Goal: Contribute content: Add original content to the website for others to see

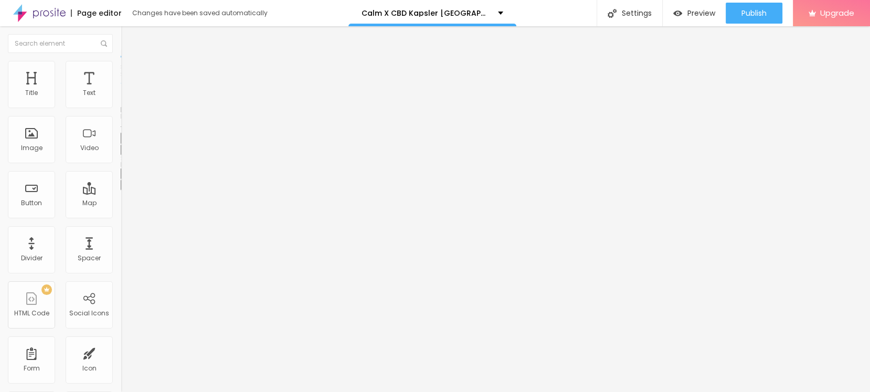
click at [126, 151] on icon "button" at bounding box center [128, 149] width 4 height 4
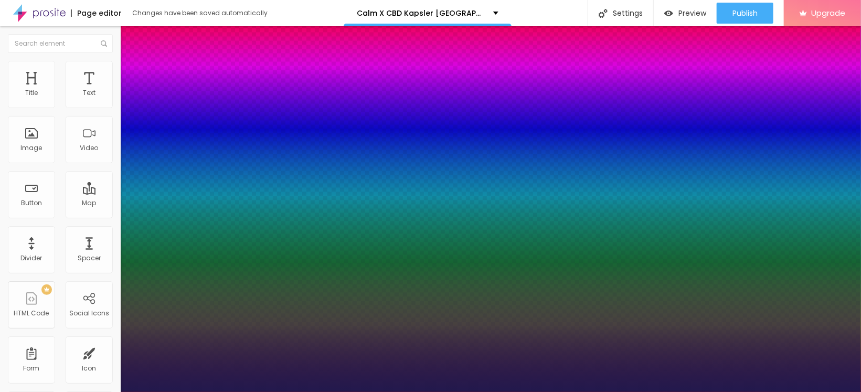
type input "30"
type input "1"
type input "38"
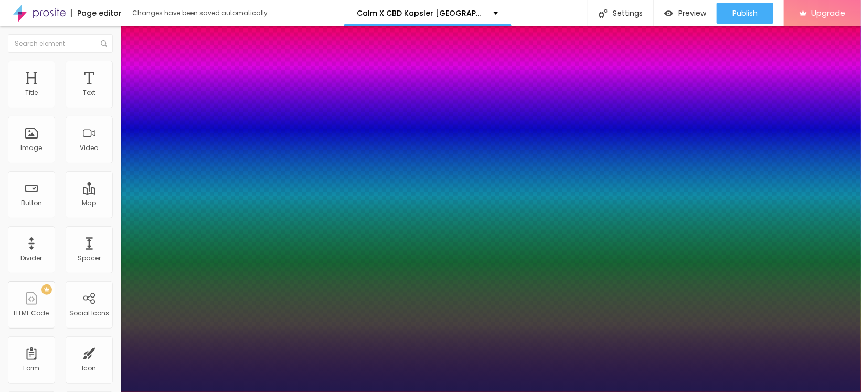
type input "38"
type input "1"
type input "38"
type input "1"
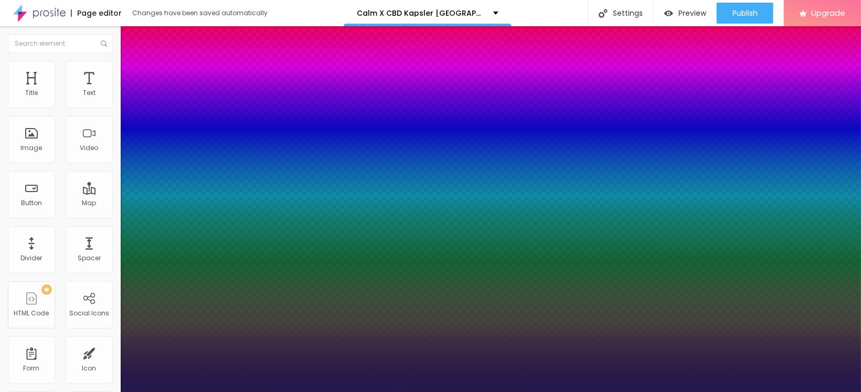
select select "Poppins"
type input "1"
click at [432, 391] on div at bounding box center [430, 392] width 861 height 0
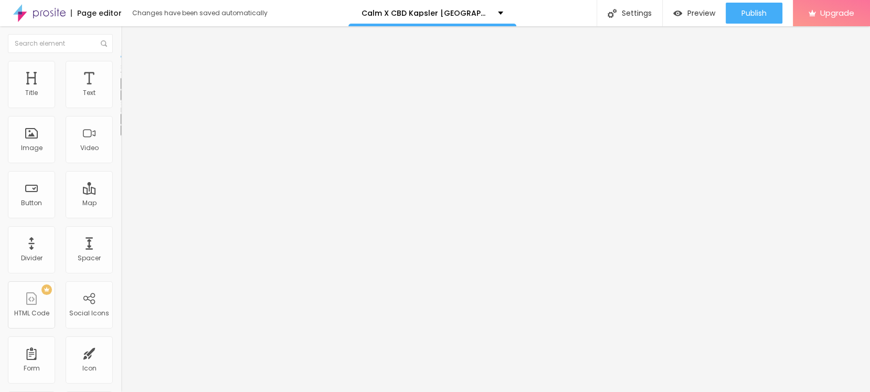
click at [126, 97] on icon "button" at bounding box center [128, 94] width 4 height 4
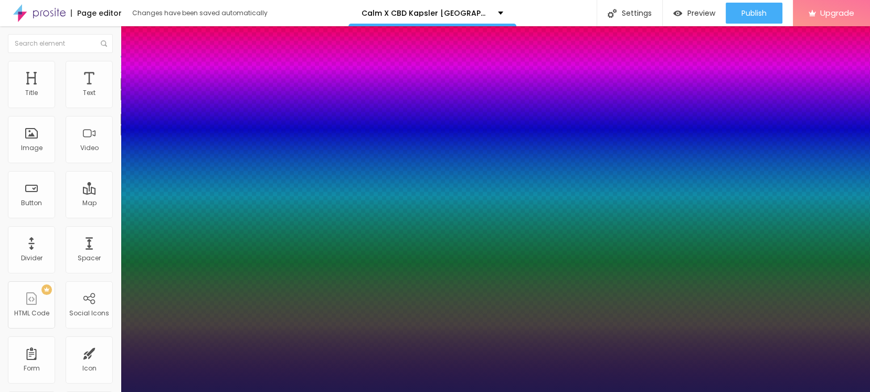
type input "1"
select select "Poppins"
type input "1"
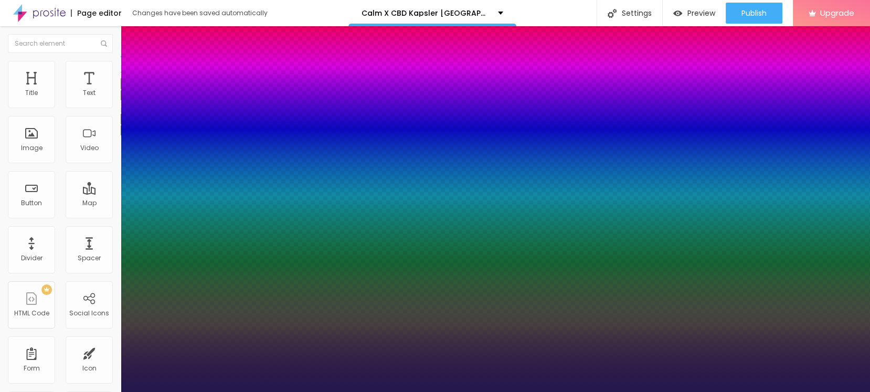
click at [481, 391] on div at bounding box center [435, 392] width 870 height 0
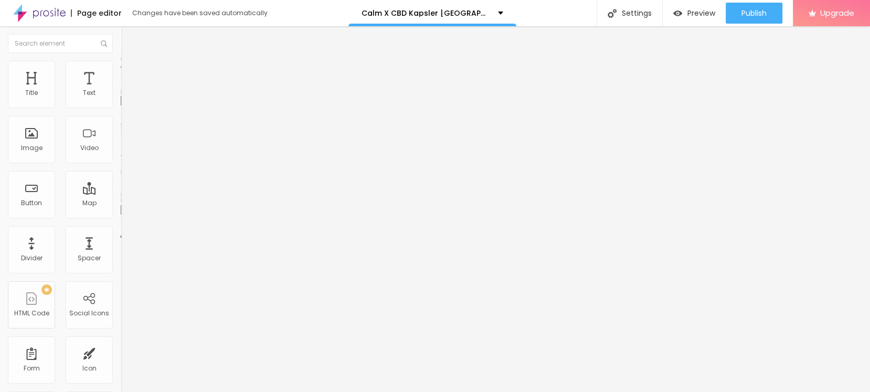
click at [121, 90] on span "Add image" at bounding box center [142, 85] width 43 height 9
click at [121, 215] on input "https://" at bounding box center [184, 210] width 126 height 10
paste input "[DOMAIN_NAME][URL]"
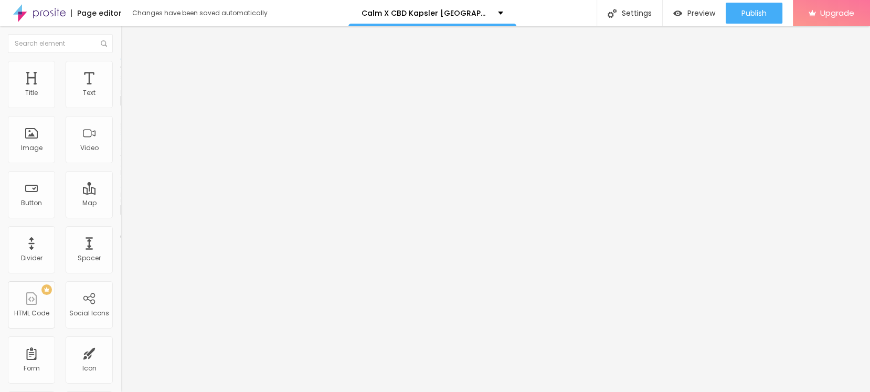
scroll to position [0, 19]
type input "[URL][DOMAIN_NAME]"
click at [121, 106] on input "text" at bounding box center [184, 100] width 126 height 10
paste input "Calm X CBD Capsules [GEOGRAPHIC_DATA]"
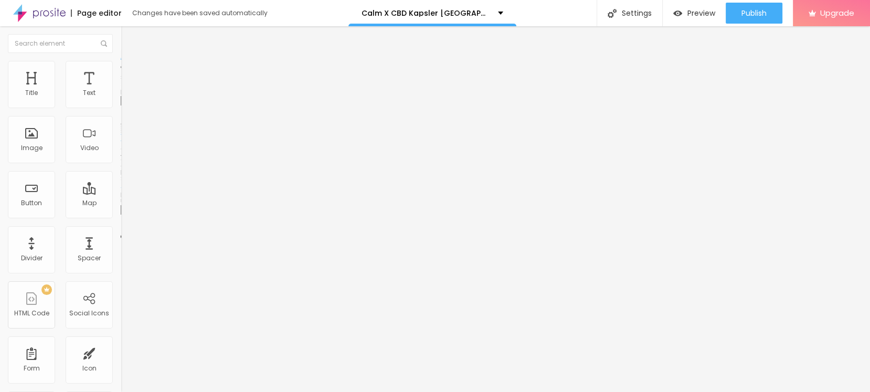
scroll to position [0, 5]
type input "Calm X CBD Capsules [GEOGRAPHIC_DATA]"
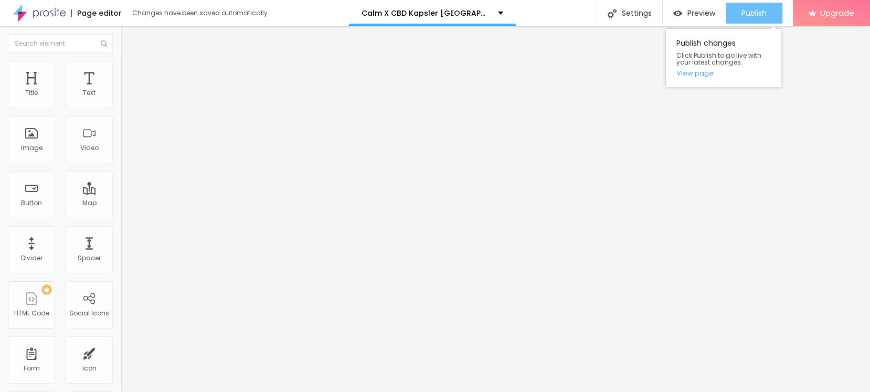
click at [759, 10] on span "Publish" at bounding box center [753, 13] width 25 height 8
click at [691, 74] on link "View page" at bounding box center [723, 73] width 94 height 7
click at [747, 17] on span "Publish" at bounding box center [753, 13] width 25 height 8
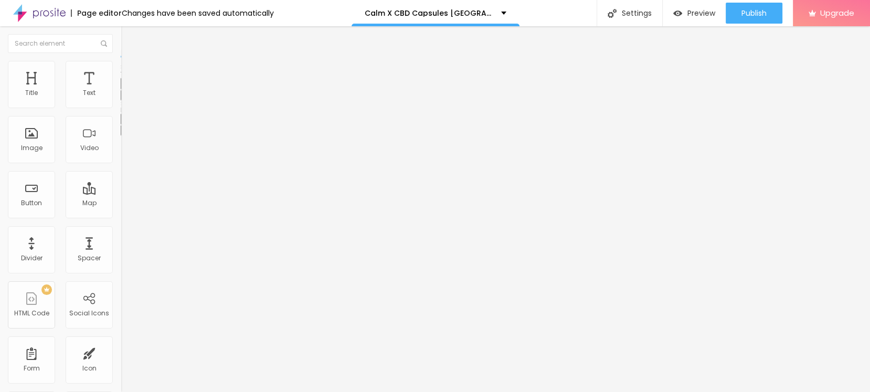
click at [121, 135] on div "Typography Reset to default Shadow DISABLED Reset to default" at bounding box center [181, 103] width 121 height 65
click at [129, 39] on div "Edit Text" at bounding box center [153, 38] width 48 height 8
click at [129, 35] on img "button" at bounding box center [133, 38] width 8 height 8
click at [129, 37] on div "Edit Text" at bounding box center [153, 38] width 48 height 8
click at [129, 35] on img "button" at bounding box center [133, 38] width 8 height 8
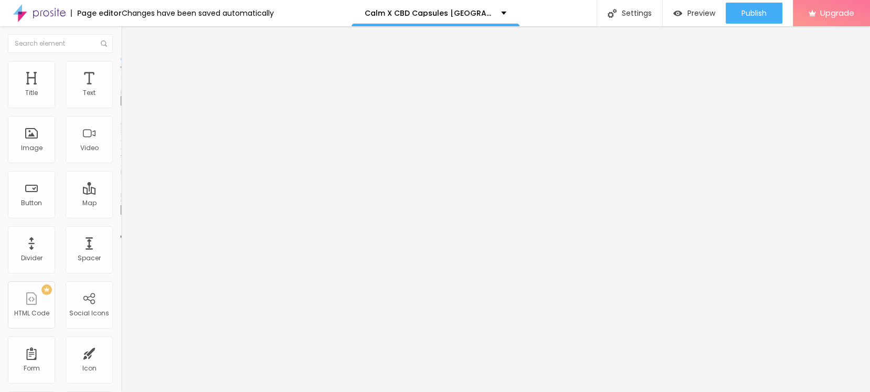
click at [121, 89] on div "Add image" at bounding box center [181, 85] width 121 height 7
click at [121, 90] on span "Add image" at bounding box center [142, 85] width 43 height 9
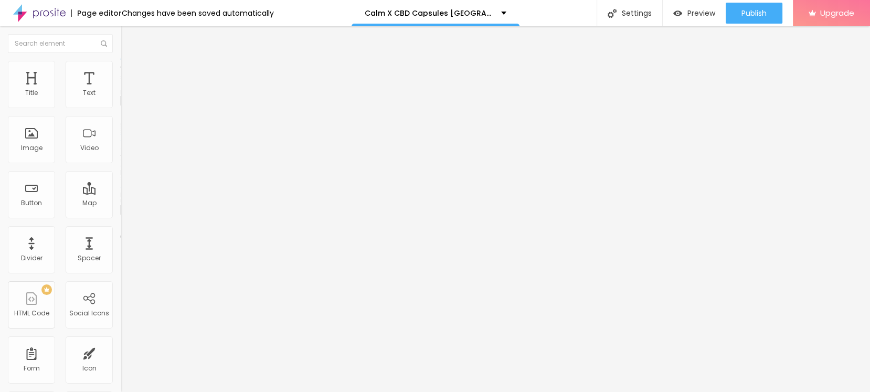
drag, startPoint x: 39, startPoint y: 191, endPoint x: 92, endPoint y: 190, distance: 53.0
click at [121, 106] on input "text" at bounding box center [184, 100] width 126 height 10
paste input "Calm X CBD Capsules [GEOGRAPHIC_DATA]"
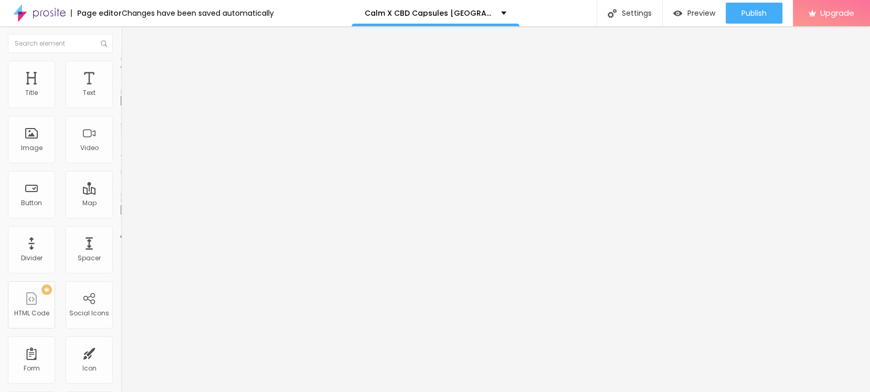
type input "Calm X CBD Capsules [GEOGRAPHIC_DATA]"
click at [121, 215] on input "https://" at bounding box center [184, 210] width 126 height 10
paste input "[DOMAIN_NAME][URL]"
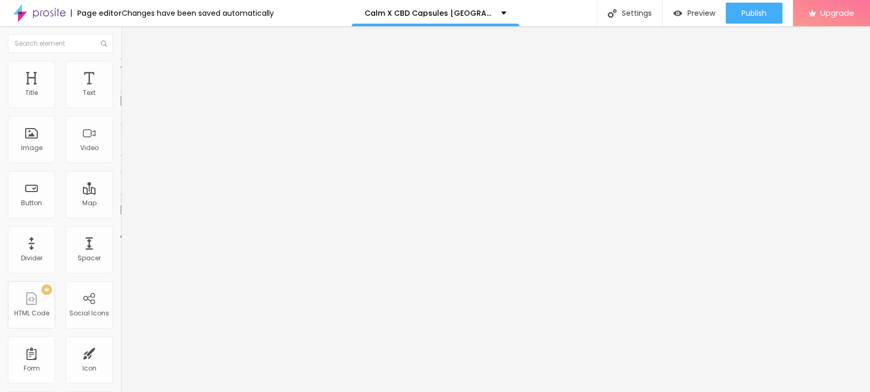
type input "[URL][DOMAIN_NAME]"
click at [130, 72] on span "Style" at bounding box center [137, 67] width 15 height 9
type input "90"
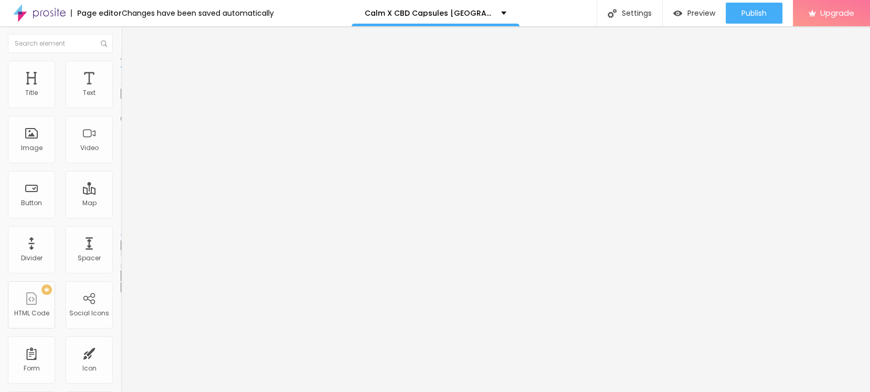
type input "85"
type input "80"
type input "75"
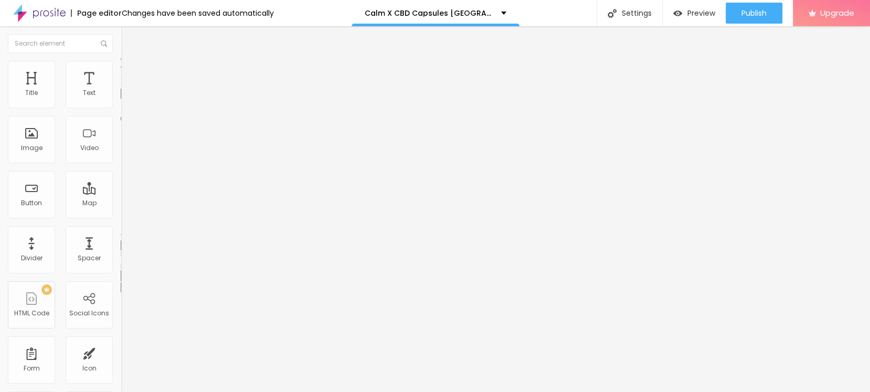
type input "75"
type input "70"
type input "60"
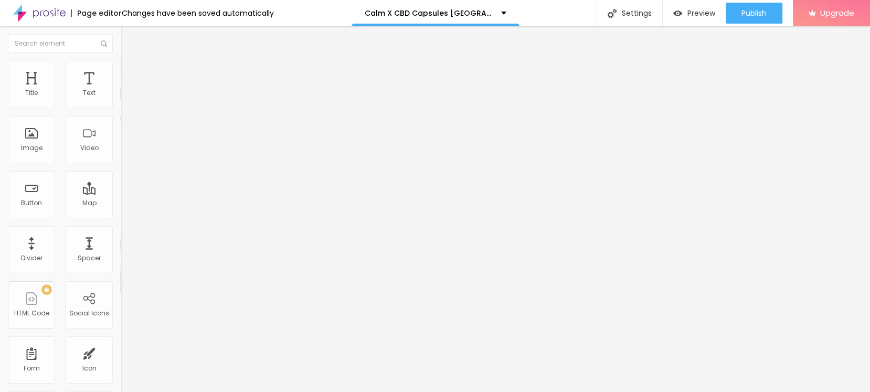
type input "50"
type input "40"
type input "45"
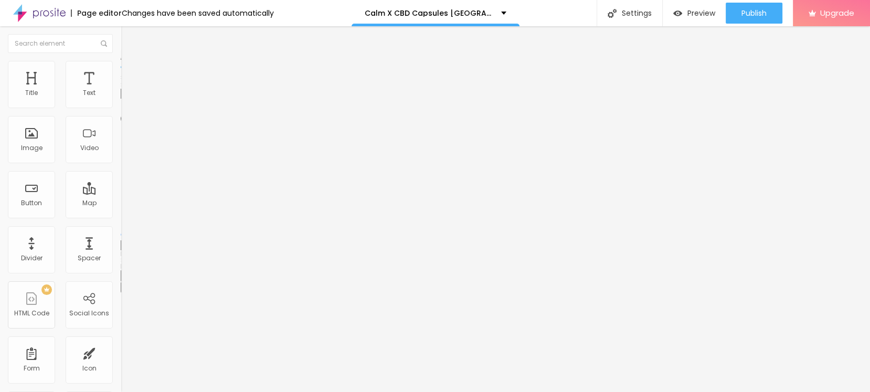
drag, startPoint x: 94, startPoint y: 110, endPoint x: 49, endPoint y: 113, distance: 45.2
type input "45"
click at [121, 108] on input "range" at bounding box center [155, 103] width 68 height 8
click at [126, 151] on icon "button" at bounding box center [128, 149] width 4 height 4
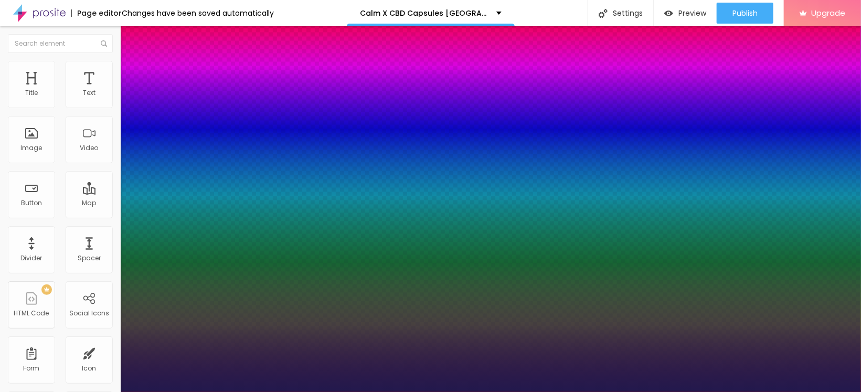
type input "1"
type input "31"
type input "1"
type input "30"
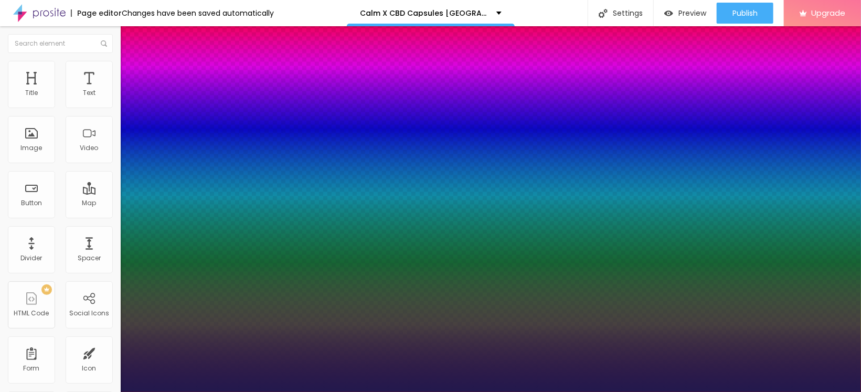
type input "30"
type input "1"
type input "30"
click at [296, 391] on div at bounding box center [430, 392] width 861 height 0
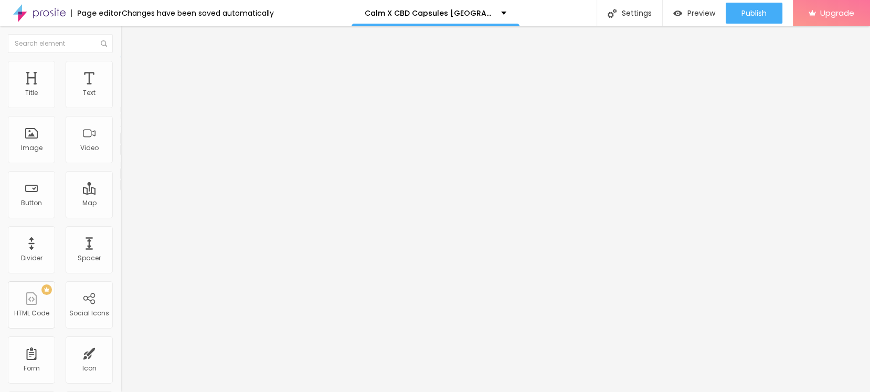
click at [130, 70] on span "Advanced" at bounding box center [147, 67] width 34 height 9
click at [125, 152] on icon "button" at bounding box center [128, 149] width 6 height 6
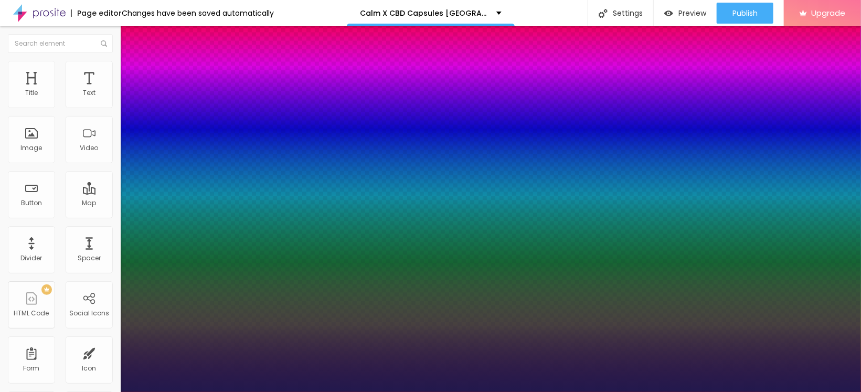
type input "1"
select select "Pompiere"
type input "1"
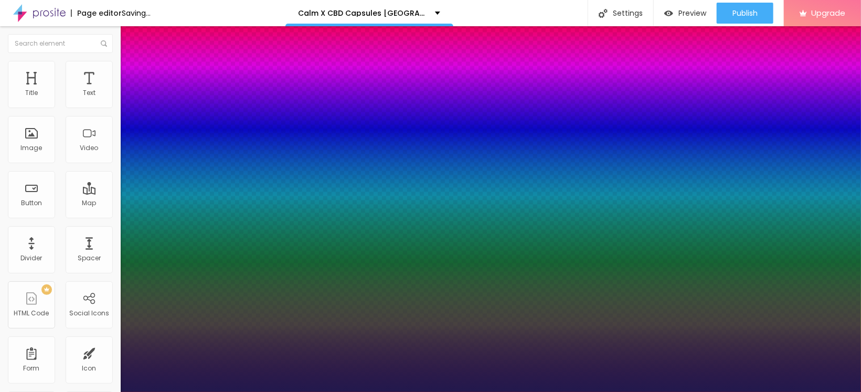
click at [283, 391] on div at bounding box center [430, 392] width 861 height 0
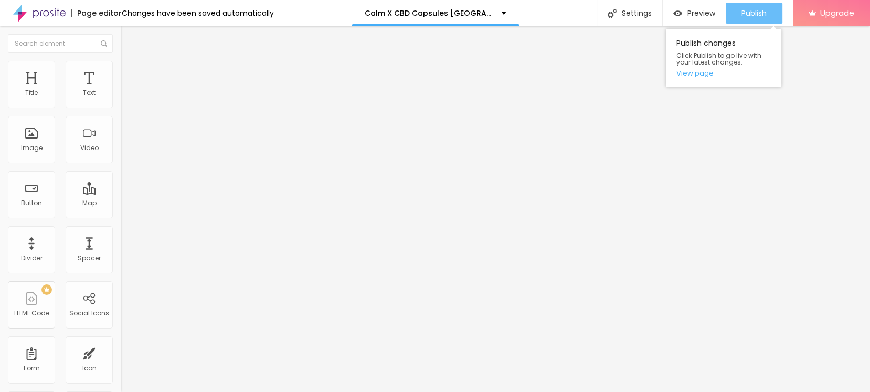
click at [750, 9] on span "Publish" at bounding box center [753, 13] width 25 height 8
click at [684, 73] on link "View page" at bounding box center [723, 73] width 94 height 7
